Goal: Navigation & Orientation: Find specific page/section

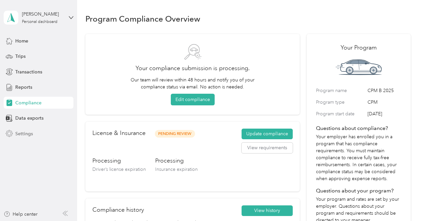
click at [29, 134] on span "Settings" at bounding box center [24, 133] width 18 height 7
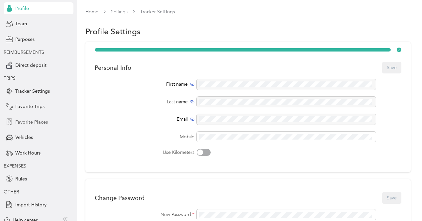
scroll to position [50, 0]
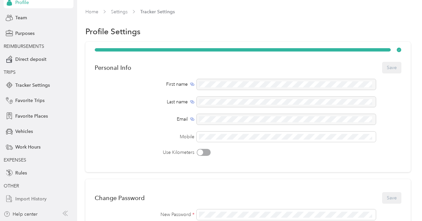
click at [28, 199] on span "Import History" at bounding box center [30, 198] width 31 height 7
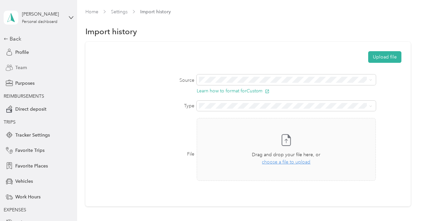
click at [20, 67] on span "Team" at bounding box center [21, 67] width 12 height 7
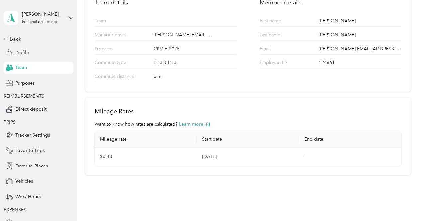
click at [27, 51] on div "Profile" at bounding box center [39, 52] width 70 height 12
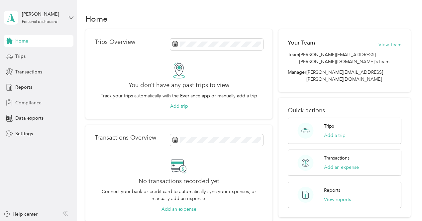
click at [38, 104] on span "Compliance" at bounding box center [28, 102] width 26 height 7
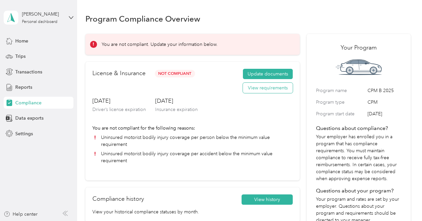
click at [271, 89] on button "View requirements" at bounding box center [268, 88] width 50 height 11
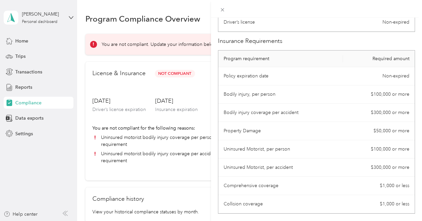
scroll to position [21, 0]
